Goal: Navigation & Orientation: Find specific page/section

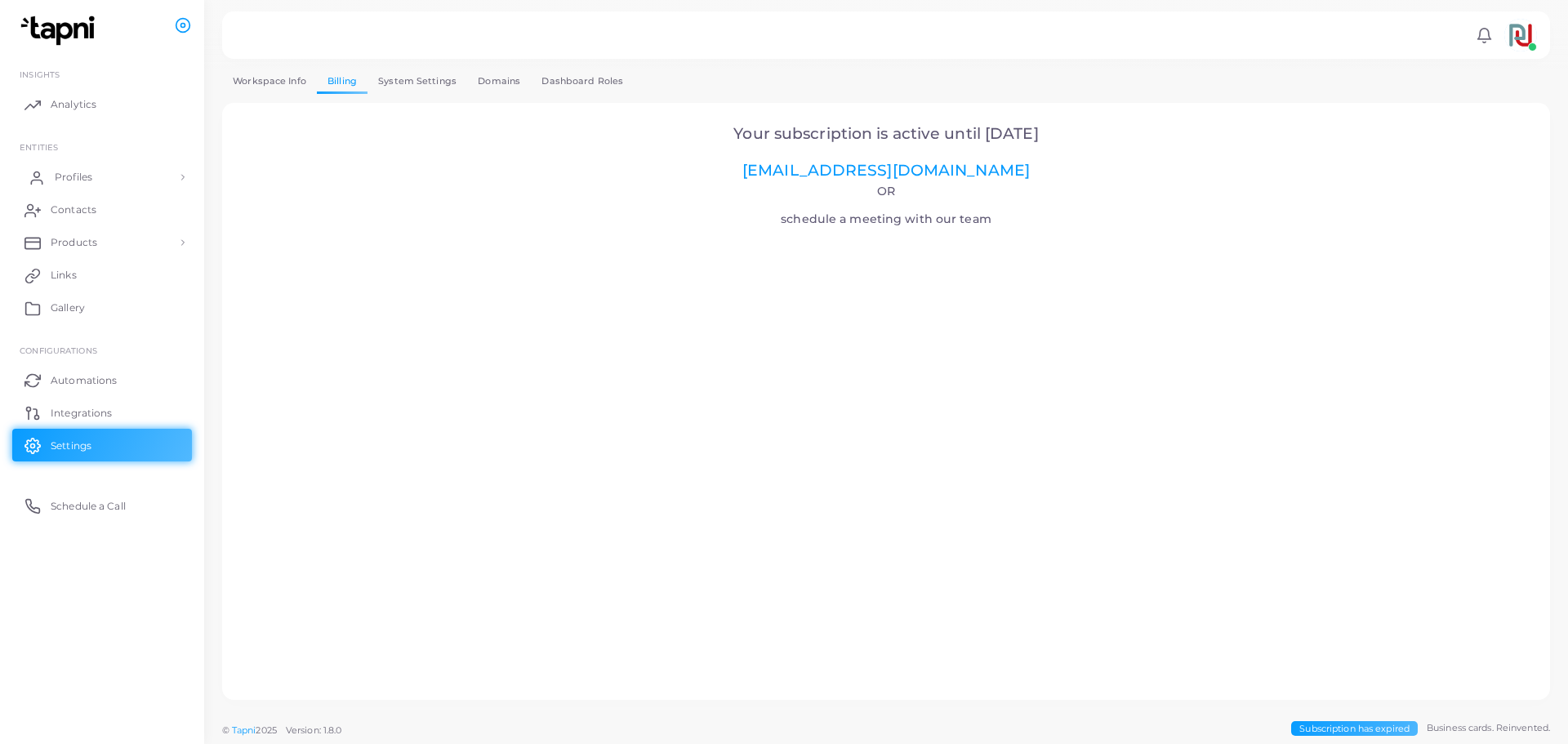
click at [54, 174] on link "Profiles" at bounding box center [101, 177] width 179 height 33
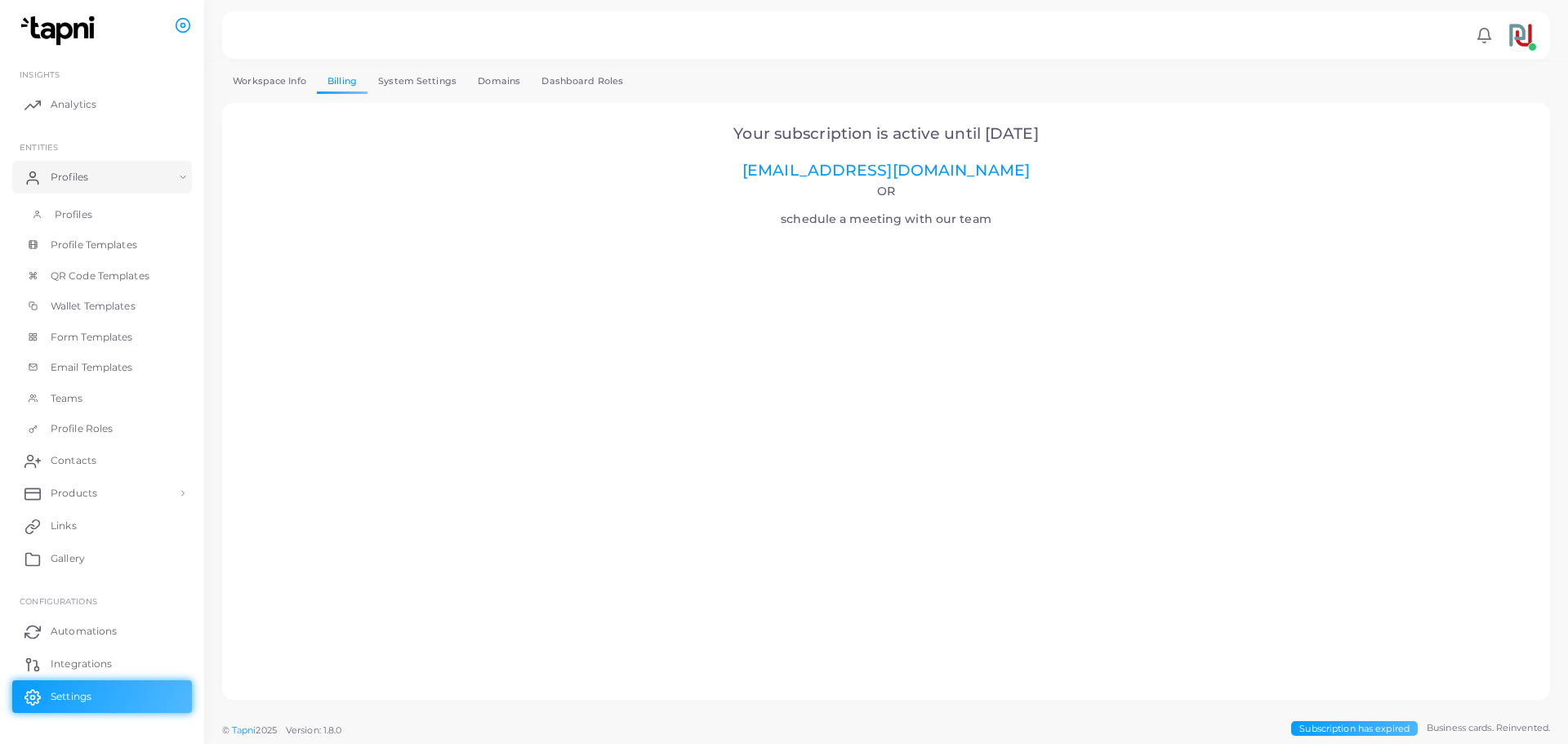
click at [71, 218] on span "Profiles" at bounding box center [74, 215] width 38 height 15
click at [1529, 44] on span at bounding box center [1533, 46] width 9 height 9
click at [75, 105] on span "Analytics" at bounding box center [77, 104] width 45 height 15
